Goal: Information Seeking & Learning: Learn about a topic

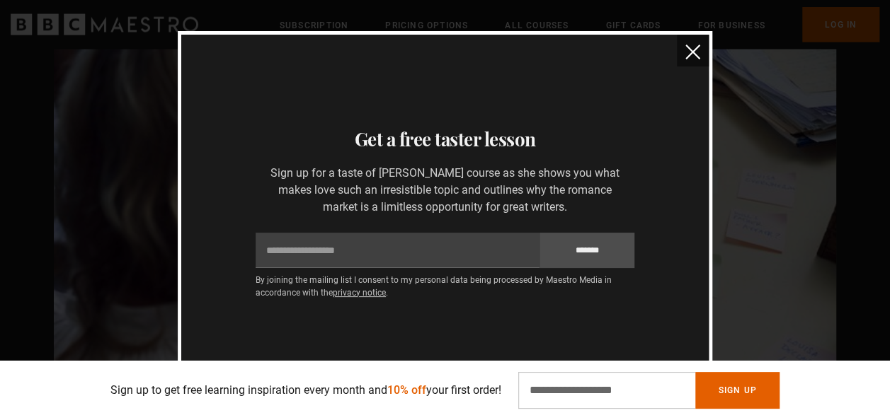
scroll to position [0, 356]
click at [752, 262] on div "Thanks for signing up Check your inbox - your free lesson is on the way! Oops! …" at bounding box center [445, 210] width 890 height 420
click at [726, 93] on div "Thanks for signing up Check your inbox - your free lesson is on the way! Oops! …" at bounding box center [445, 210] width 890 height 420
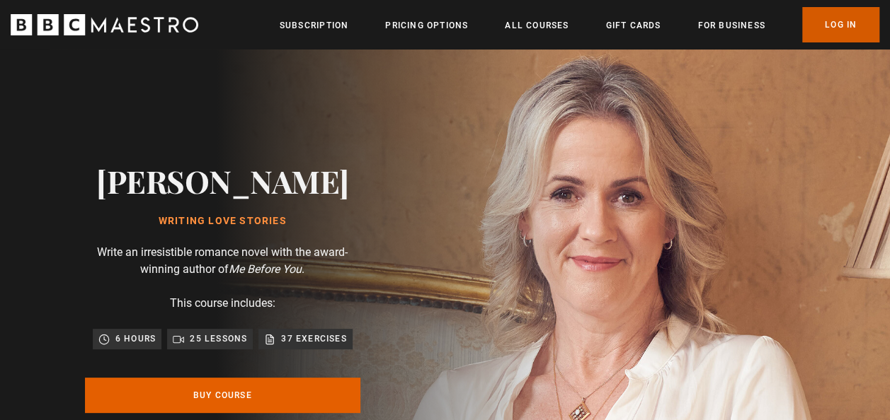
click at [838, 23] on link "Log In" at bounding box center [840, 24] width 77 height 35
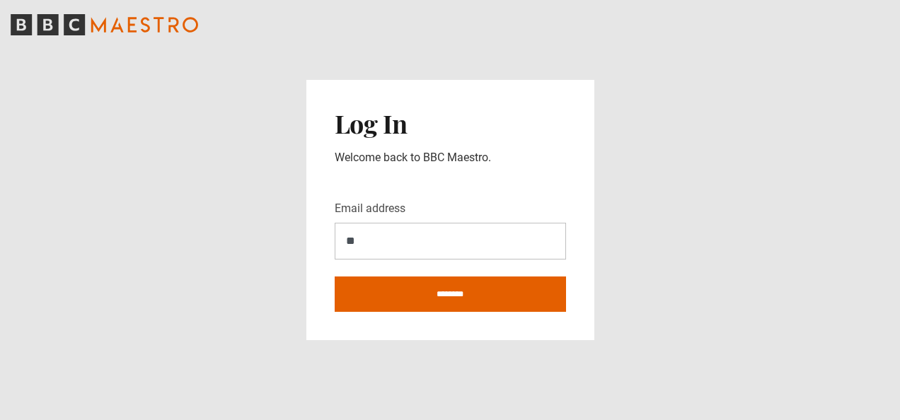
type input "**********"
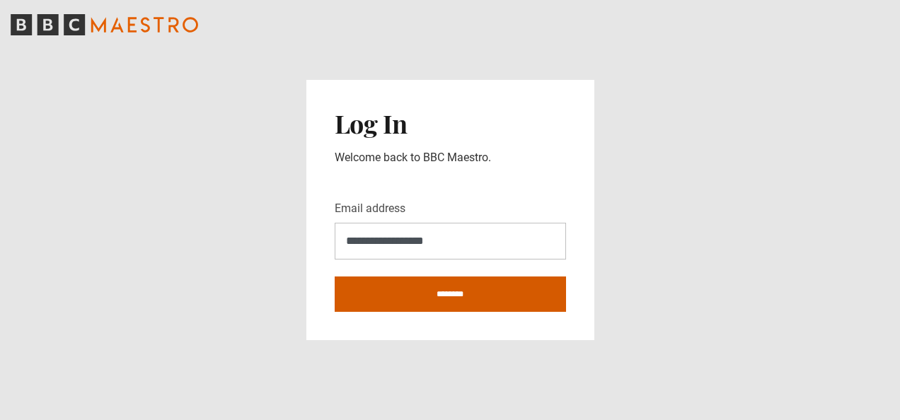
click at [463, 297] on input "********" at bounding box center [450, 294] width 231 height 35
type input "**********"
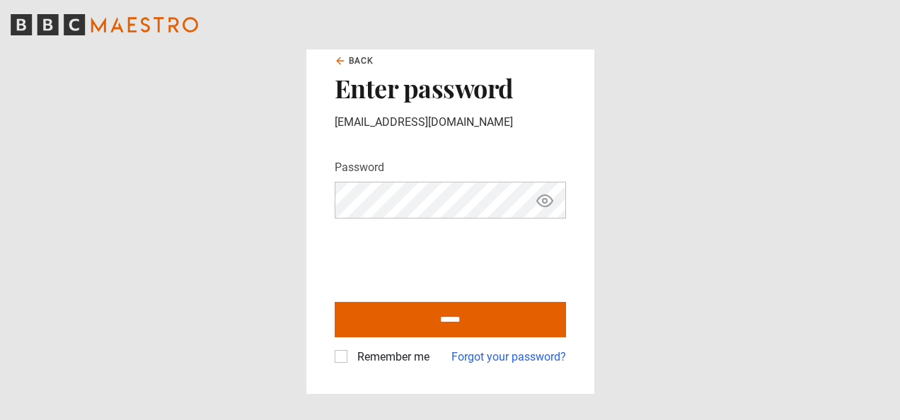
click at [335, 302] on input "******" at bounding box center [450, 319] width 231 height 35
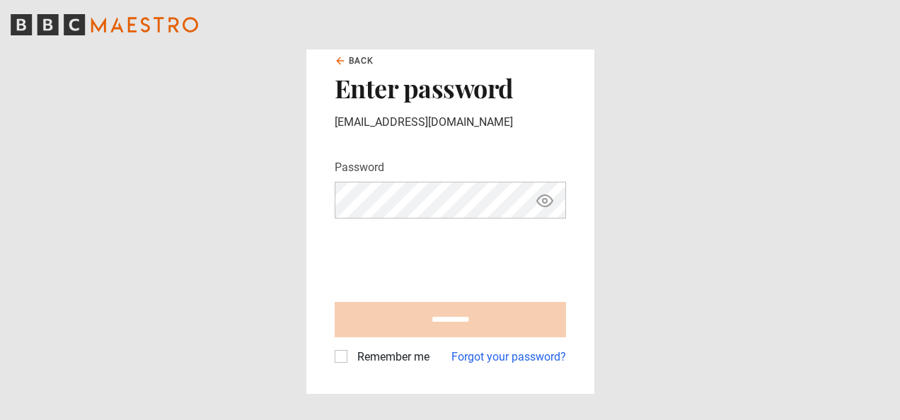
type input "**********"
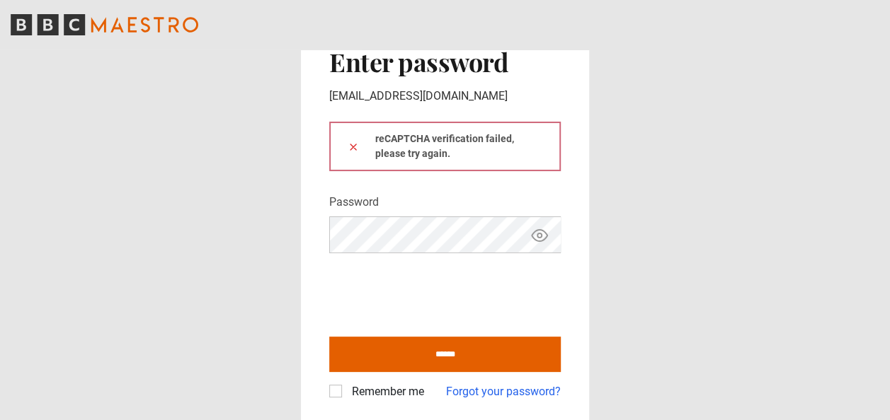
click button at bounding box center [352, 146] width 11 height 15
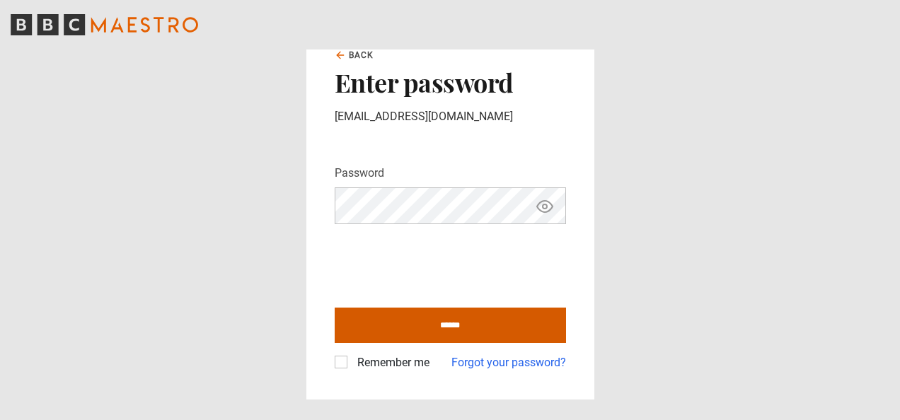
click at [453, 323] on input "******" at bounding box center [450, 325] width 231 height 35
type input "**********"
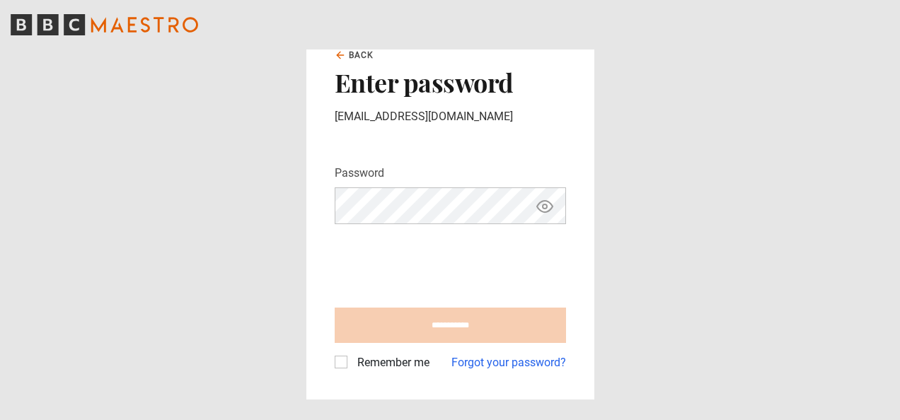
click at [352, 368] on label "Remember me" at bounding box center [391, 363] width 78 height 17
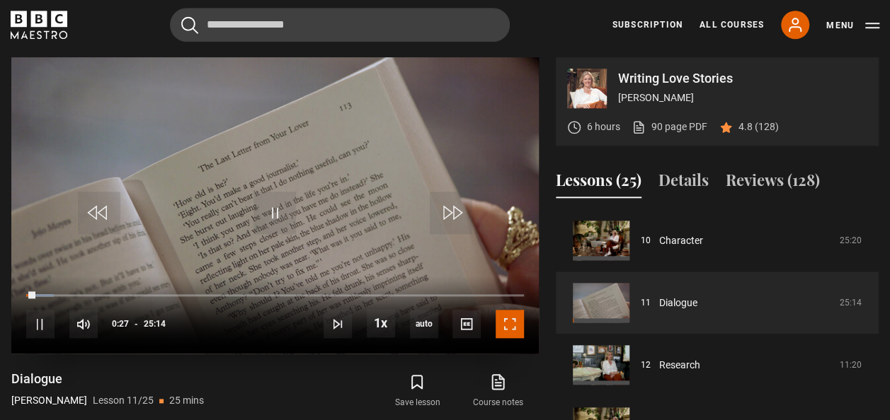
click at [510, 320] on span "Video Player" at bounding box center [509, 324] width 28 height 28
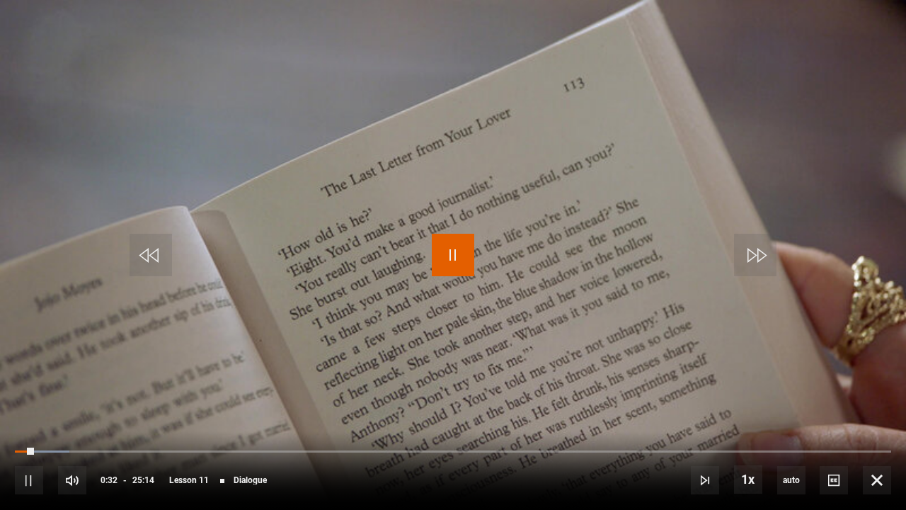
click at [457, 254] on span "Video Player" at bounding box center [453, 255] width 42 height 42
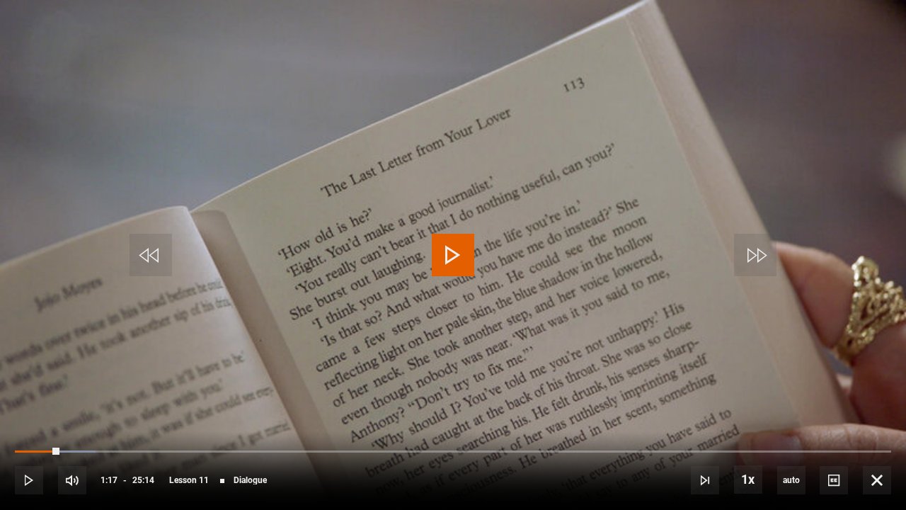
click at [457, 254] on span "Video Player" at bounding box center [453, 255] width 42 height 42
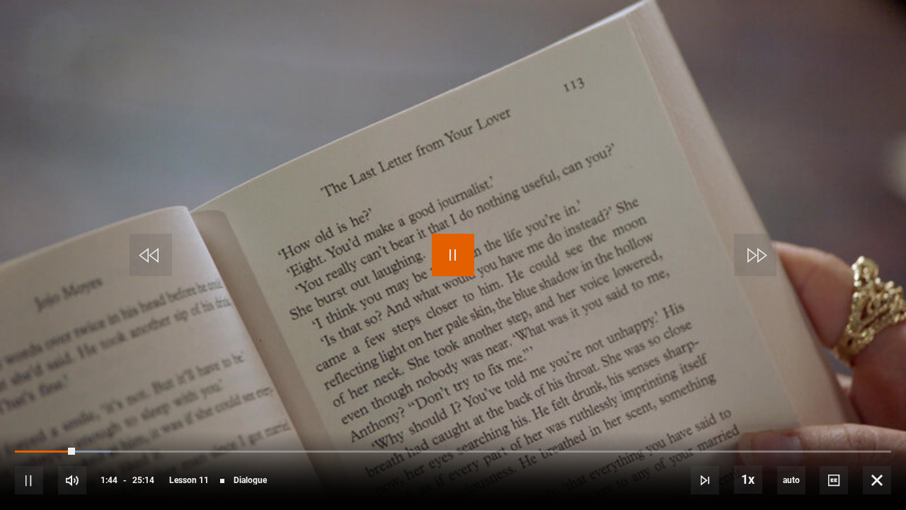
click at [457, 254] on span "Video Player" at bounding box center [453, 255] width 42 height 42
click at [167, 256] on span "Video Player" at bounding box center [151, 255] width 42 height 42
click at [471, 257] on span "Video Player" at bounding box center [453, 255] width 42 height 42
click at [236, 236] on video "Video Player" at bounding box center [453, 255] width 906 height 510
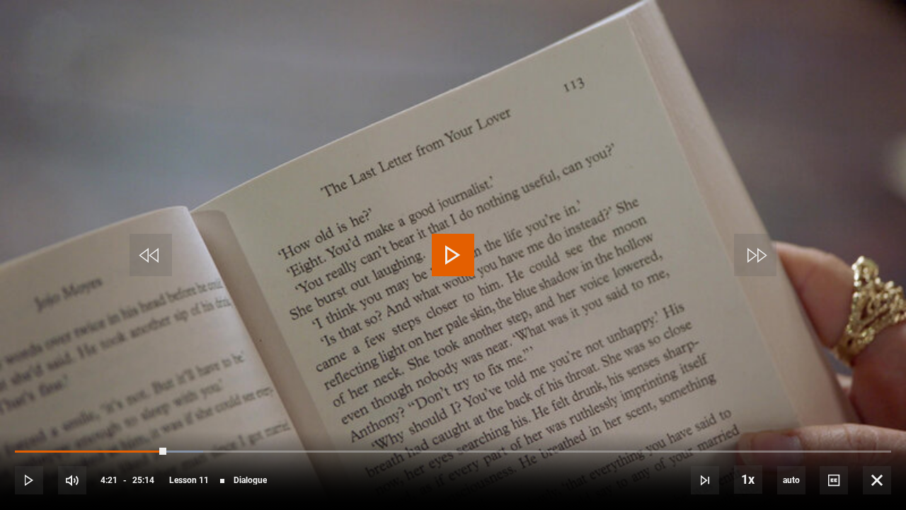
click at [450, 258] on span "Video Player" at bounding box center [453, 255] width 42 height 42
click at [154, 253] on span "Video Player" at bounding box center [151, 255] width 42 height 42
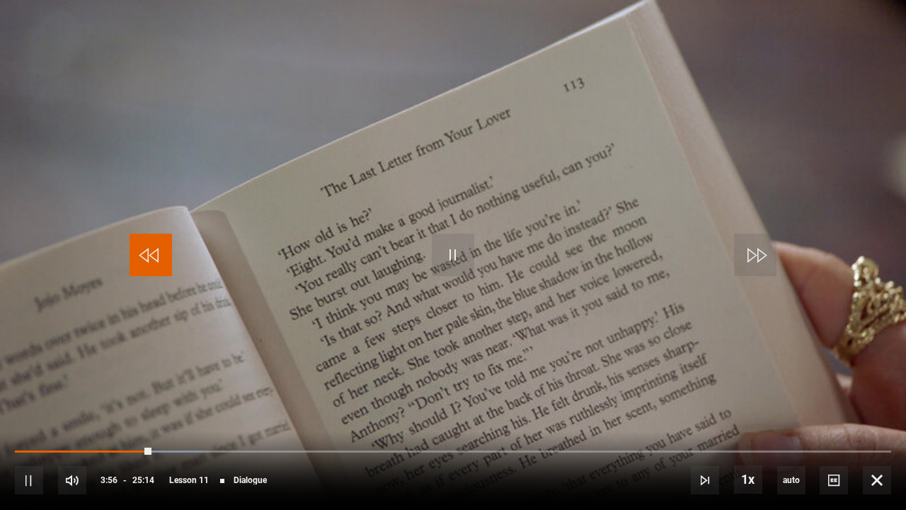
click at [154, 253] on span "Video Player" at bounding box center [151, 255] width 42 height 42
click at [452, 258] on span "Video Player" at bounding box center [453, 255] width 42 height 42
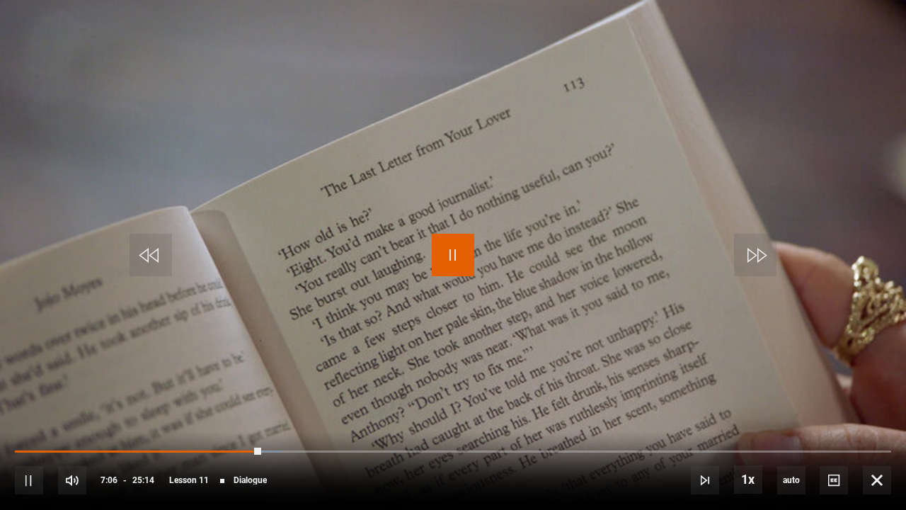
click at [452, 258] on span "Video Player" at bounding box center [453, 255] width 42 height 42
click at [159, 262] on span "Video Player" at bounding box center [151, 255] width 42 height 42
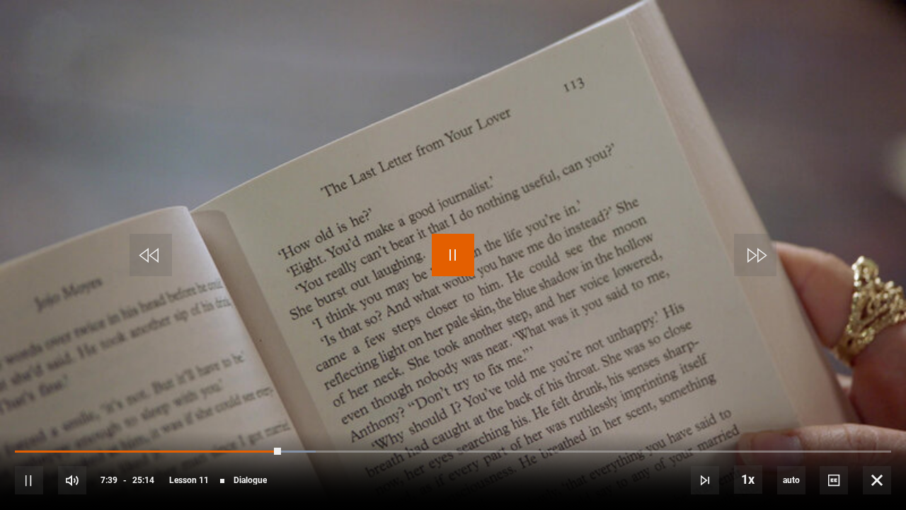
click at [453, 251] on span "Video Player" at bounding box center [453, 255] width 42 height 42
click at [160, 246] on span "Video Player" at bounding box center [151, 255] width 42 height 42
click at [166, 245] on span "Video Player" at bounding box center [151, 255] width 42 height 42
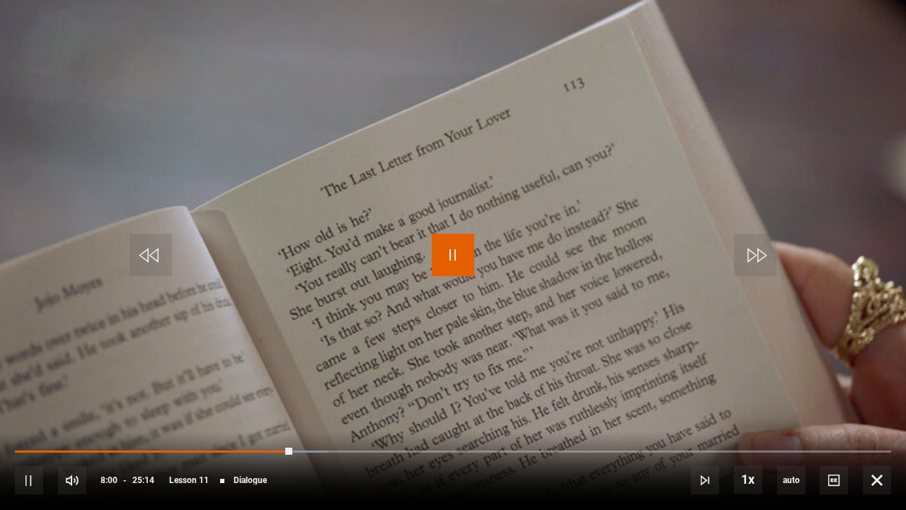
click at [450, 271] on span "Video Player" at bounding box center [453, 255] width 42 height 42
click at [145, 261] on span "Video Player" at bounding box center [151, 255] width 42 height 42
click at [452, 250] on span "Video Player" at bounding box center [453, 255] width 42 height 42
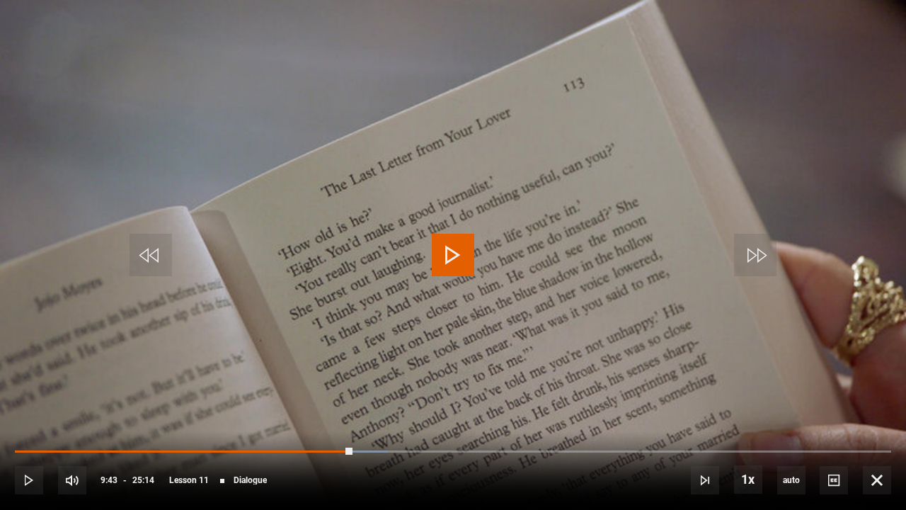
click at [452, 255] on span "Video Player" at bounding box center [453, 255] width 42 height 42
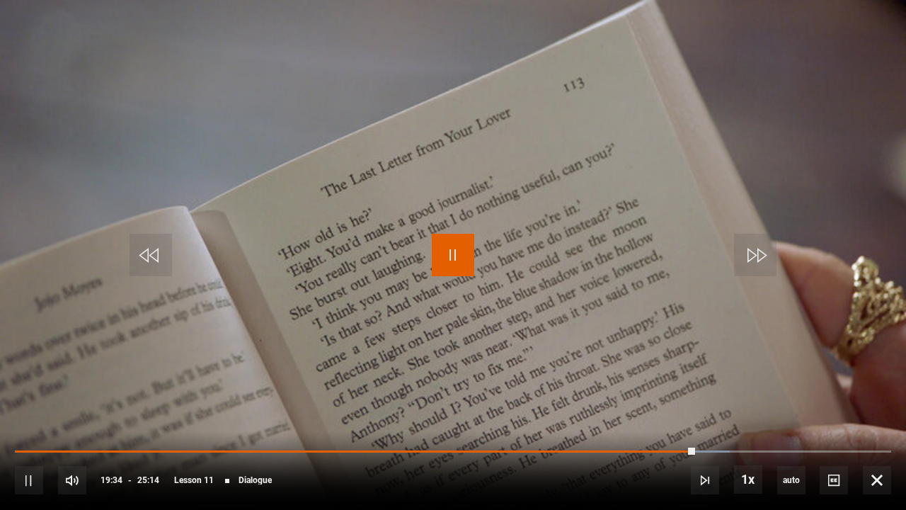
click at [452, 255] on span "Video Player" at bounding box center [453, 255] width 42 height 42
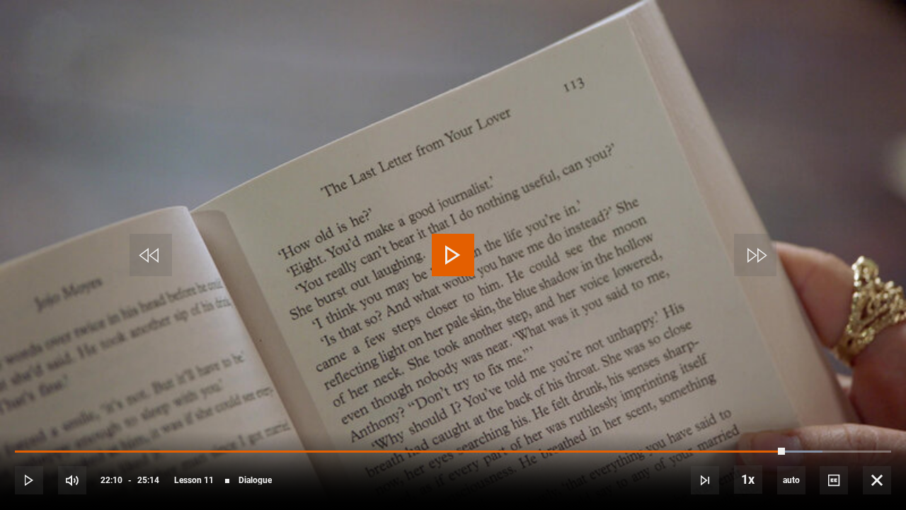
click at [452, 255] on span "Video Player" at bounding box center [453, 255] width 42 height 42
click at [161, 263] on span "Video Player" at bounding box center [151, 255] width 42 height 42
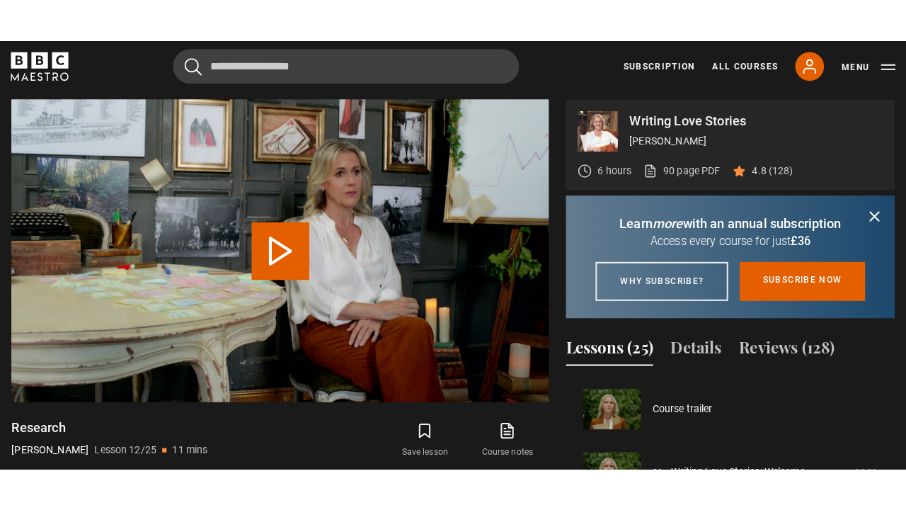
scroll to position [685, 0]
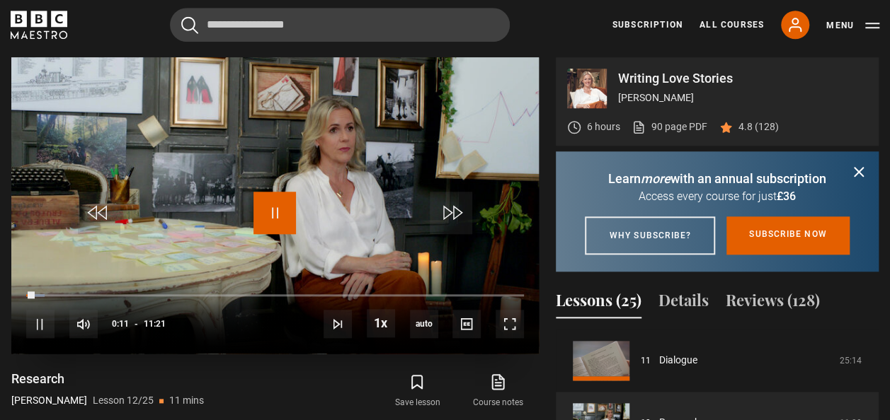
click at [292, 197] on span "Video Player" at bounding box center [274, 213] width 42 height 42
click at [285, 218] on span "Video Player" at bounding box center [274, 213] width 42 height 42
click at [507, 326] on span "Video Player" at bounding box center [509, 324] width 28 height 28
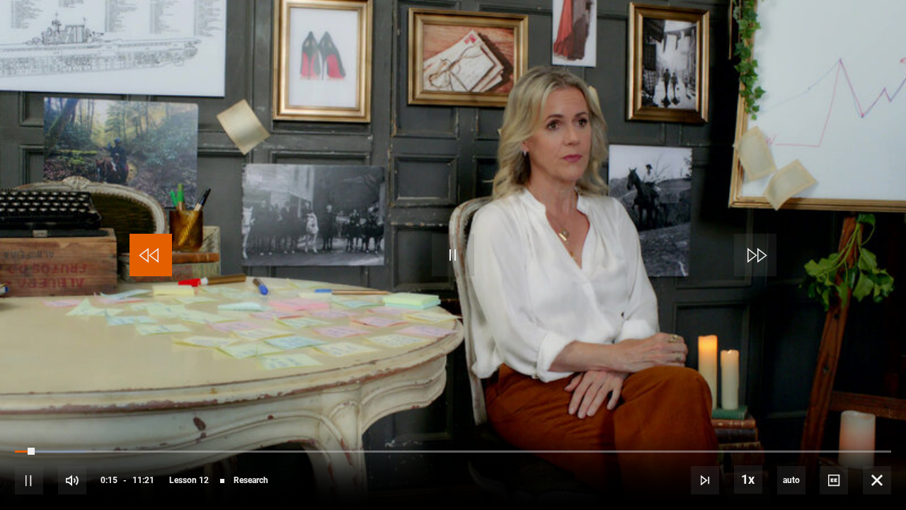
click at [142, 260] on span "Video Player" at bounding box center [151, 255] width 42 height 42
click at [160, 260] on span "Video Player" at bounding box center [151, 255] width 42 height 42
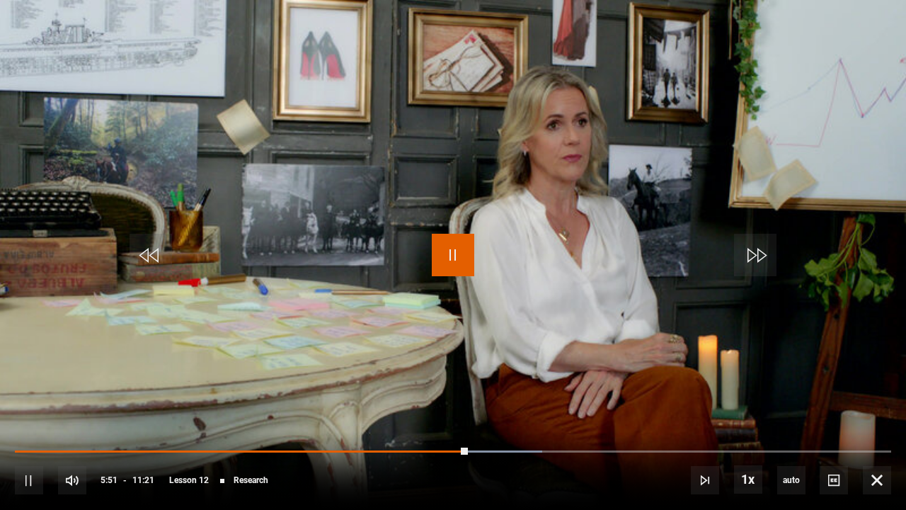
click at [454, 265] on span "Video Player" at bounding box center [453, 255] width 42 height 42
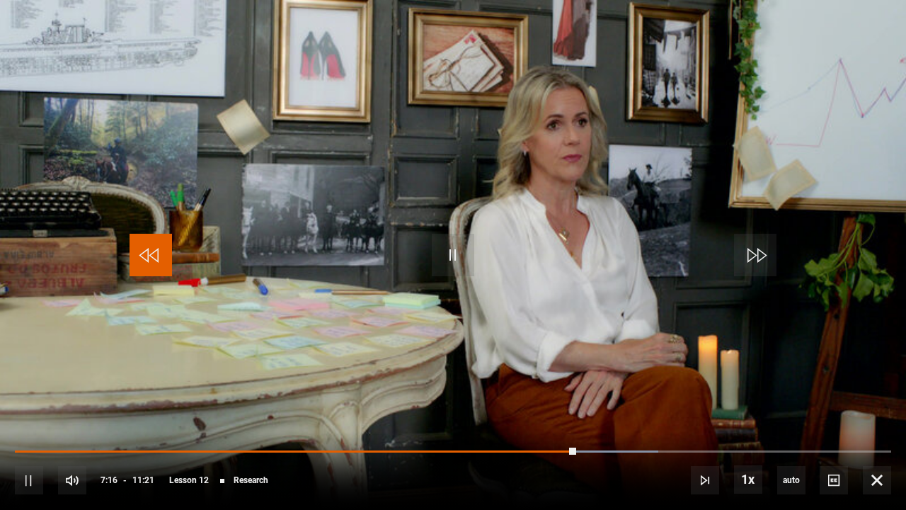
click at [165, 235] on span "Video Player" at bounding box center [151, 255] width 42 height 42
click at [159, 248] on span "Video Player" at bounding box center [151, 255] width 42 height 42
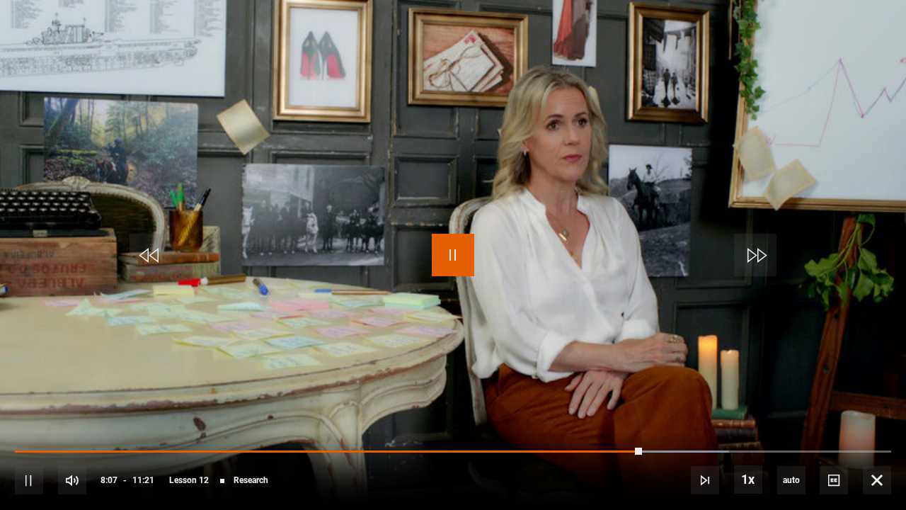
click at [452, 259] on span "Video Player" at bounding box center [453, 255] width 42 height 42
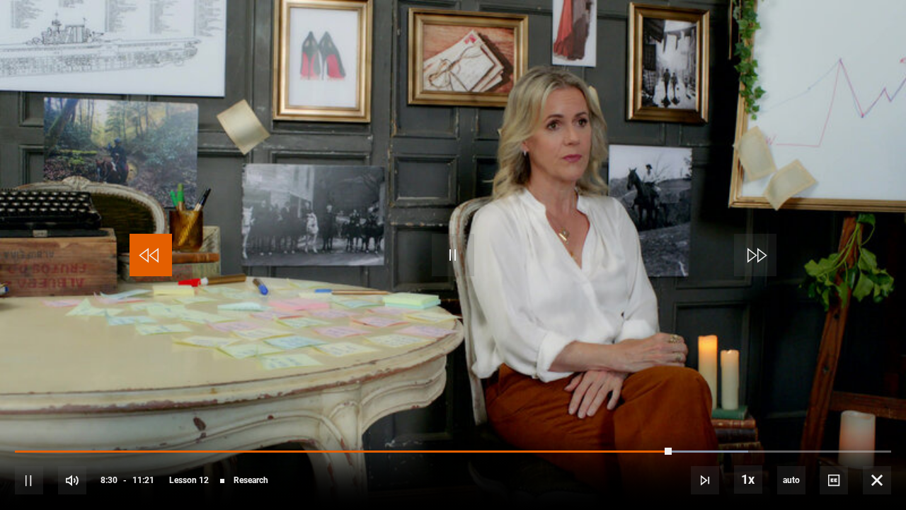
click at [146, 258] on span "Video Player" at bounding box center [151, 255] width 42 height 42
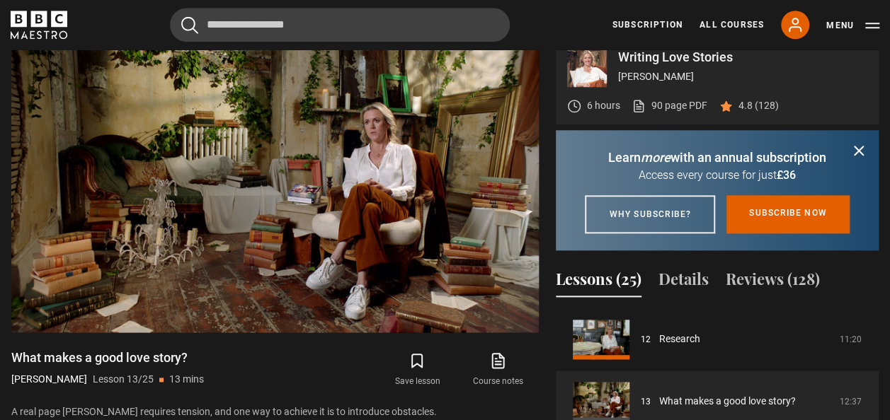
scroll to position [579, 0]
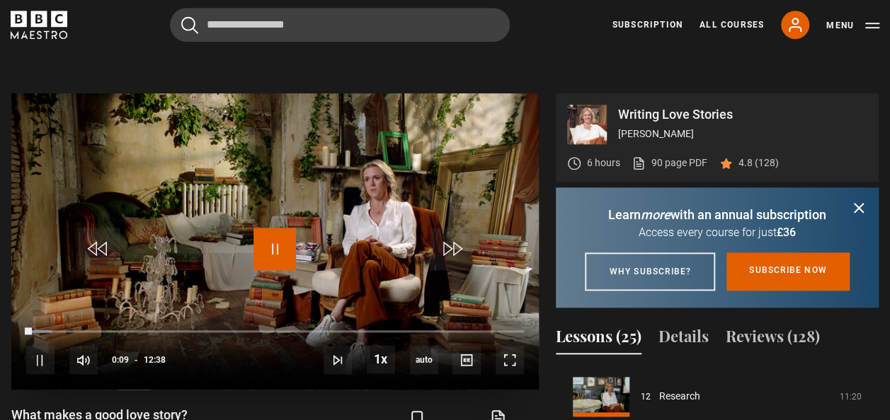
click at [269, 249] on span "Video Player" at bounding box center [274, 249] width 42 height 42
click at [275, 252] on span "Video Player" at bounding box center [274, 249] width 42 height 42
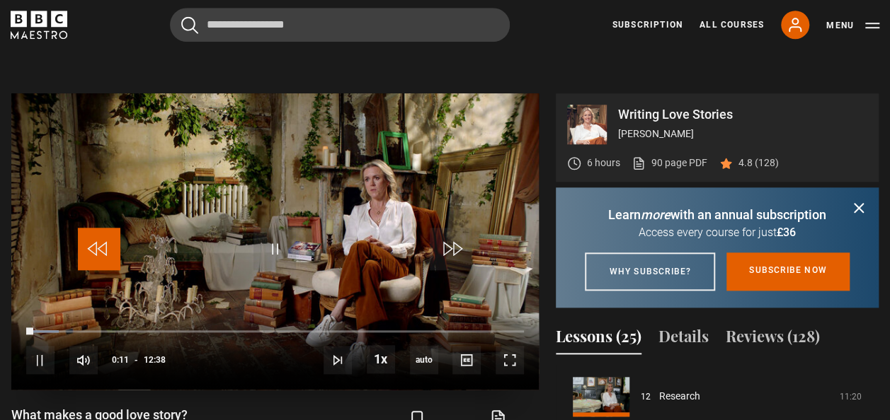
click at [110, 240] on span "Video Player" at bounding box center [99, 249] width 42 height 42
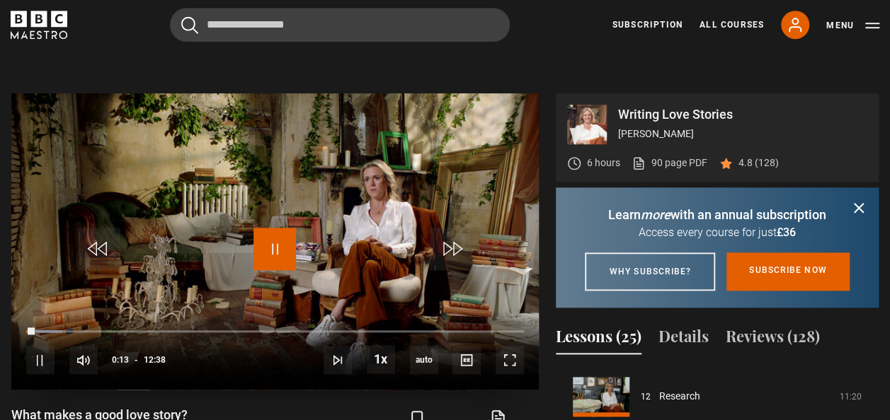
click at [262, 251] on span "Video Player" at bounding box center [274, 249] width 42 height 42
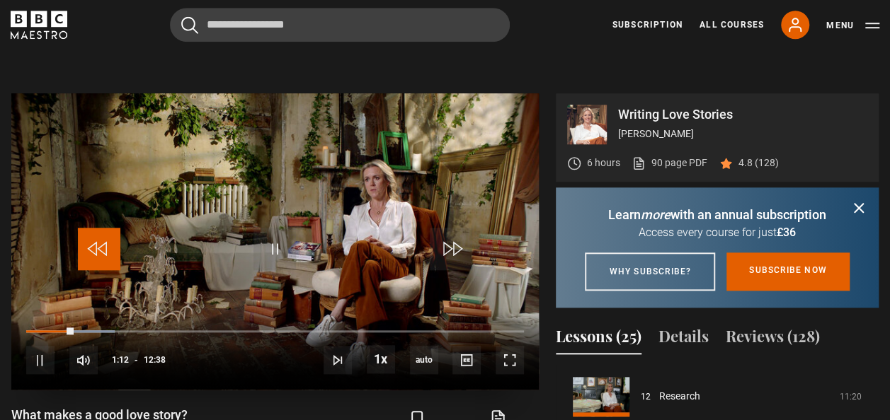
click at [97, 248] on span "Video Player" at bounding box center [99, 249] width 42 height 42
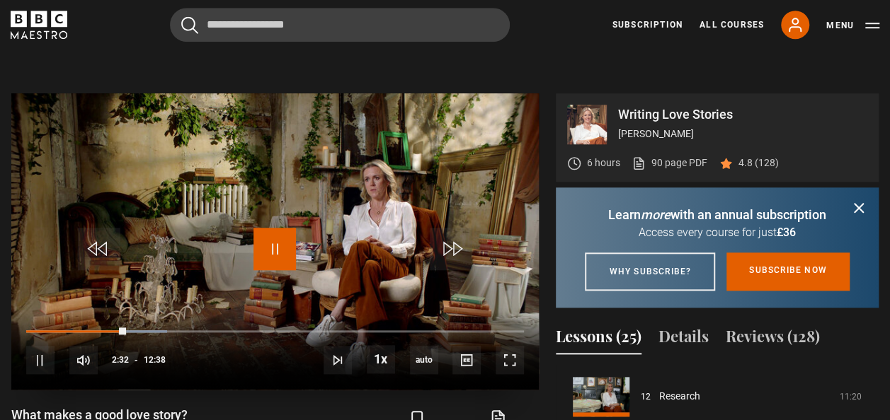
click at [258, 248] on span "Video Player" at bounding box center [274, 249] width 42 height 42
drag, startPoint x: 258, startPoint y: 248, endPoint x: 286, endPoint y: 252, distance: 28.6
click at [286, 252] on span "Video Player" at bounding box center [274, 249] width 42 height 42
click at [277, 246] on span "Video Player" at bounding box center [274, 249] width 42 height 42
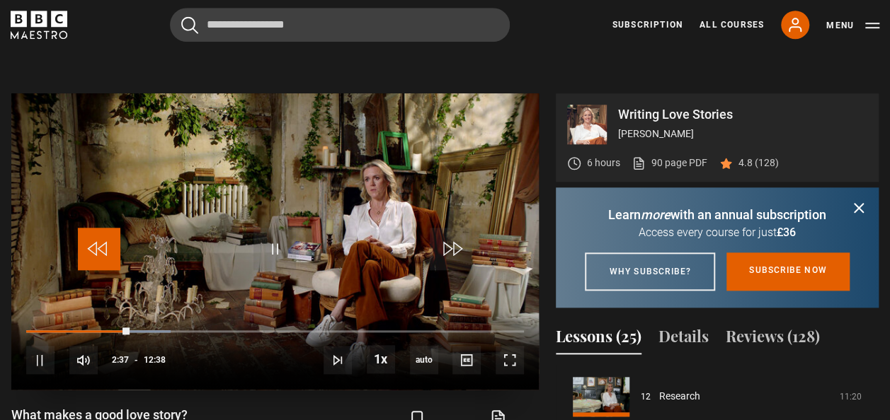
click at [96, 255] on span "Video Player" at bounding box center [99, 249] width 42 height 42
click at [102, 250] on span "Video Player" at bounding box center [99, 249] width 42 height 42
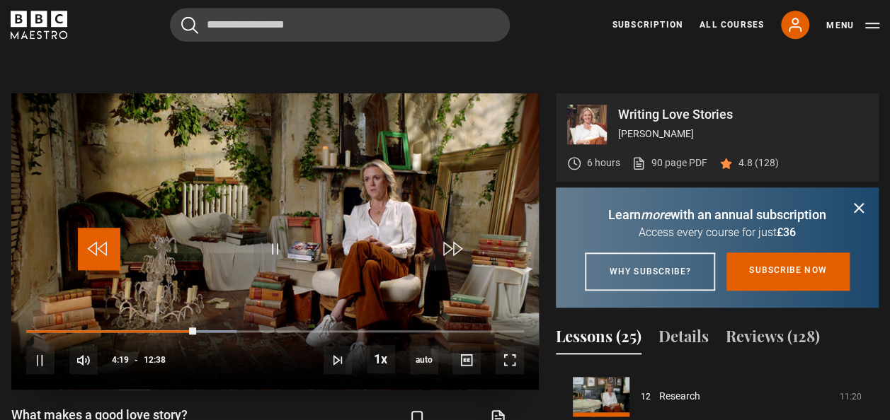
click at [102, 250] on span "Video Player" at bounding box center [99, 249] width 42 height 42
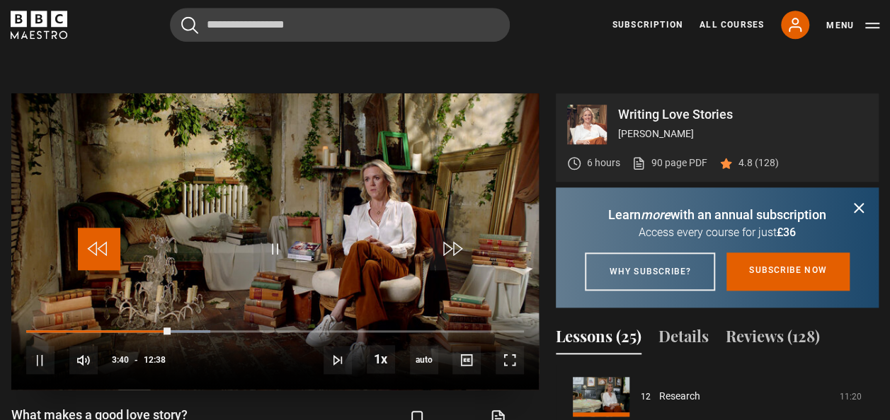
click at [102, 250] on span "Video Player" at bounding box center [99, 249] width 42 height 42
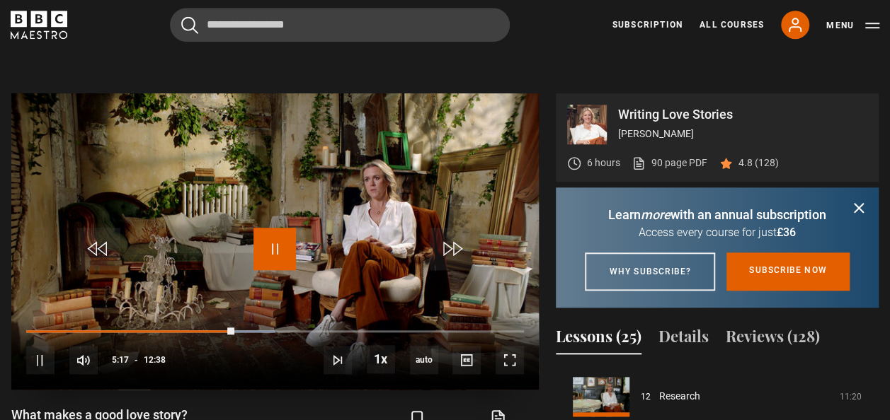
click at [264, 251] on span "Video Player" at bounding box center [274, 249] width 42 height 42
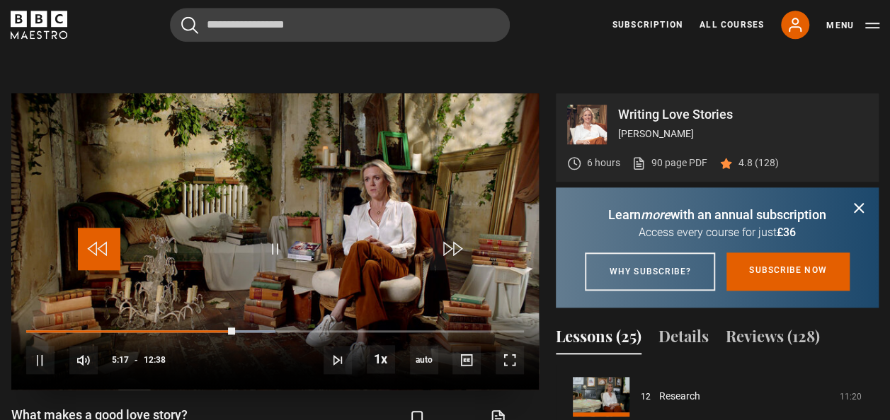
click at [100, 252] on span "Video Player" at bounding box center [99, 249] width 42 height 42
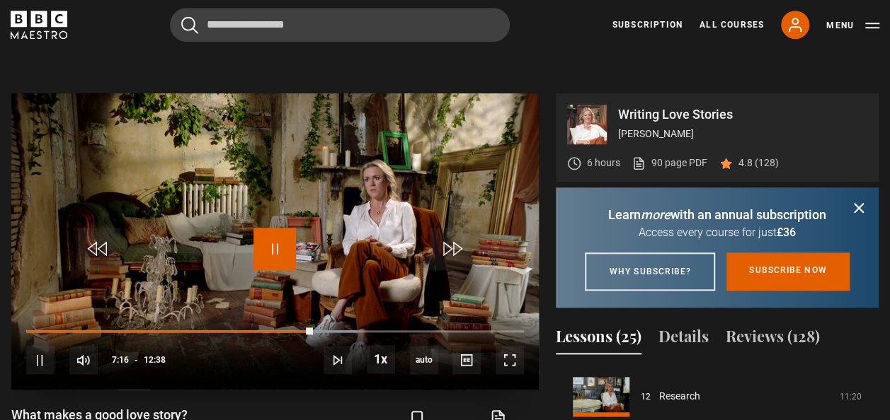
click at [280, 241] on span "Video Player" at bounding box center [274, 249] width 42 height 42
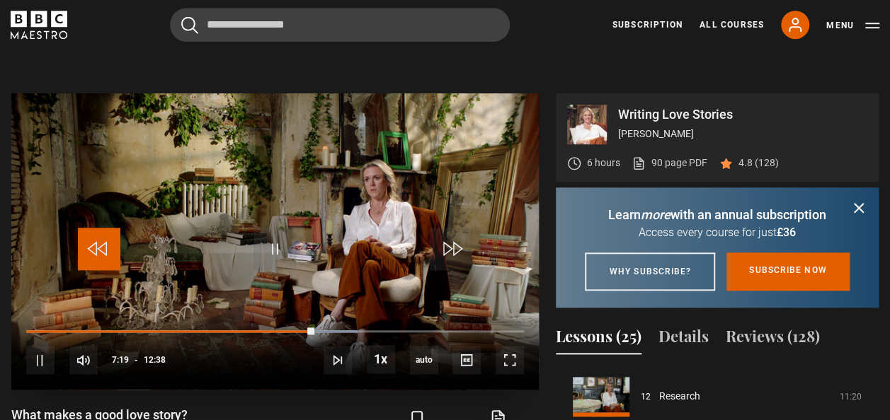
click at [106, 243] on span "Video Player" at bounding box center [99, 249] width 42 height 42
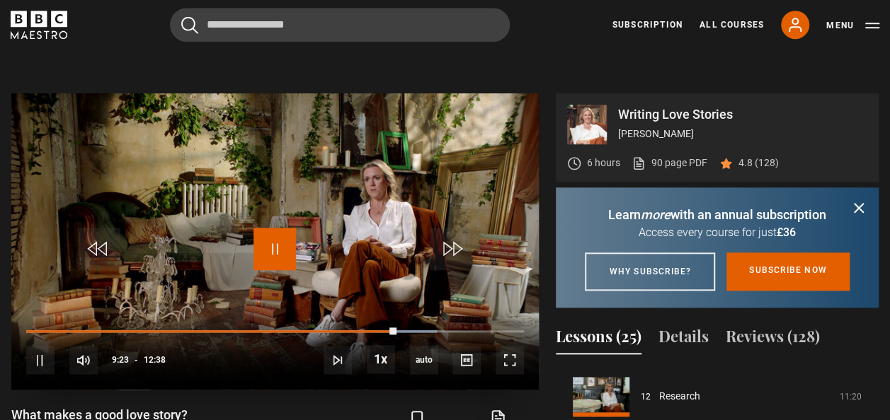
click at [258, 252] on span "Video Player" at bounding box center [274, 249] width 42 height 42
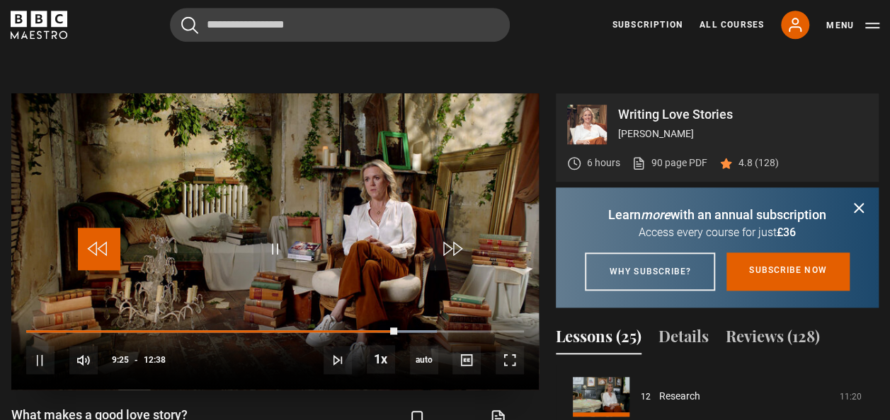
click at [106, 243] on span "Video Player" at bounding box center [99, 249] width 42 height 42
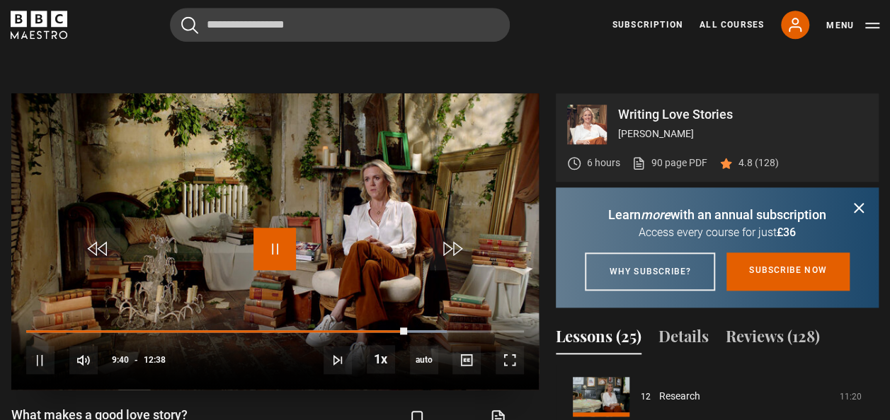
click at [277, 258] on span "Video Player" at bounding box center [274, 249] width 42 height 42
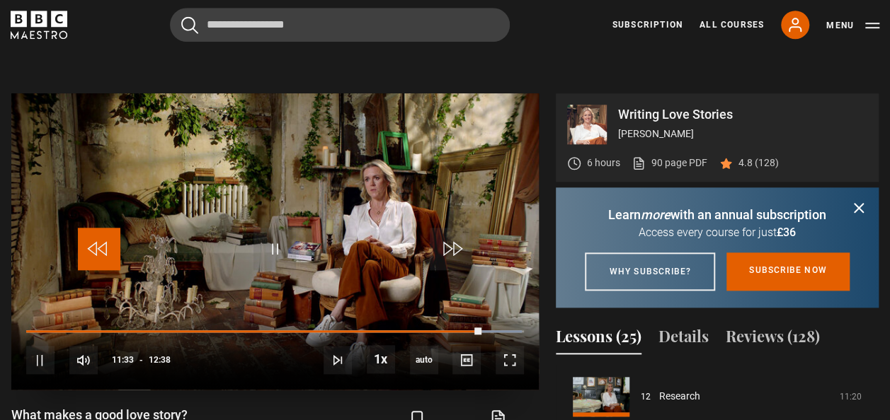
click at [95, 238] on span "Video Player" at bounding box center [99, 249] width 42 height 42
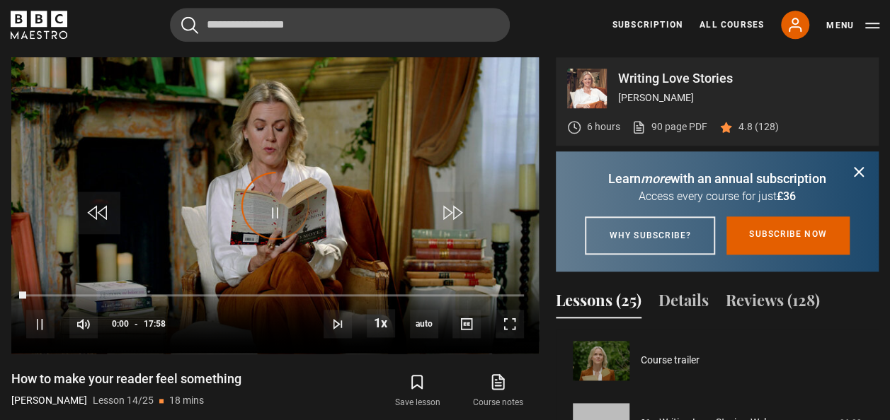
scroll to position [810, 0]
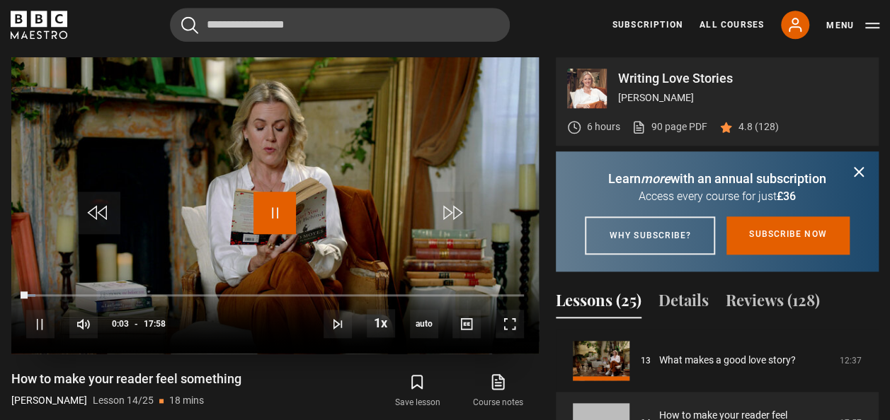
click at [269, 213] on span "Video Player" at bounding box center [274, 213] width 42 height 42
